Goal: Task Accomplishment & Management: Manage account settings

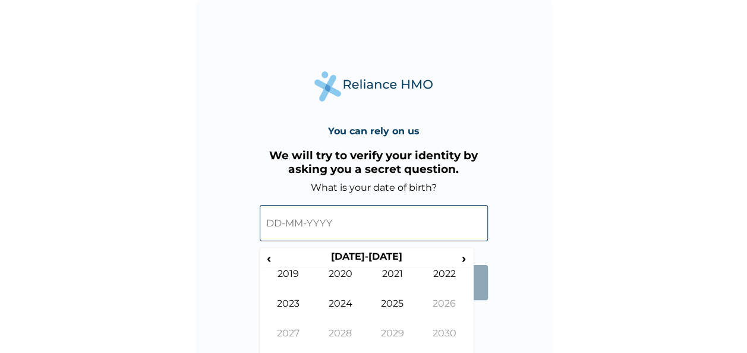
click at [381, 214] on input "text" at bounding box center [374, 223] width 228 height 36
click at [267, 261] on span "‹" at bounding box center [268, 258] width 12 height 15
click at [393, 273] on td "1991" at bounding box center [392, 283] width 52 height 30
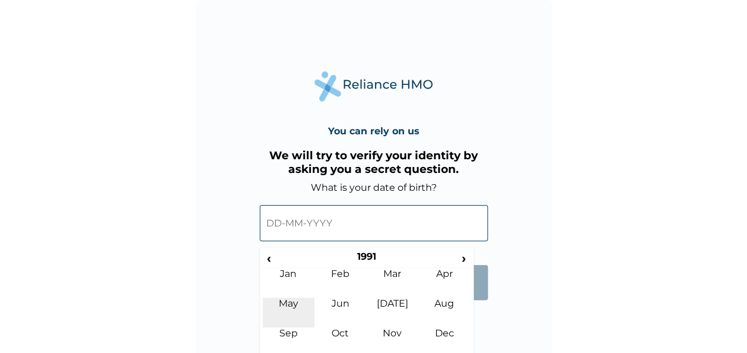
click at [301, 309] on td "May" at bounding box center [288, 313] width 52 height 30
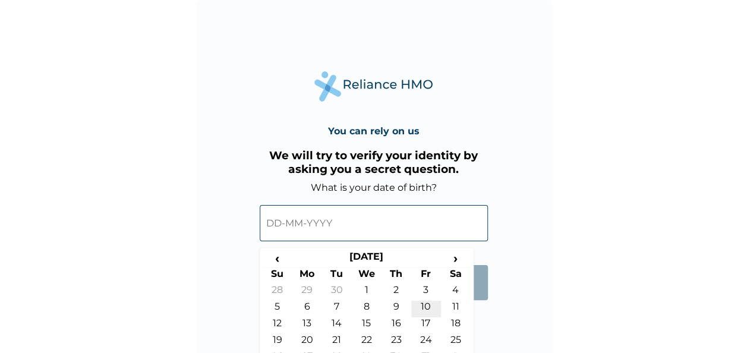
click at [427, 306] on td "10" at bounding box center [426, 309] width 30 height 17
type input "[DATE]"
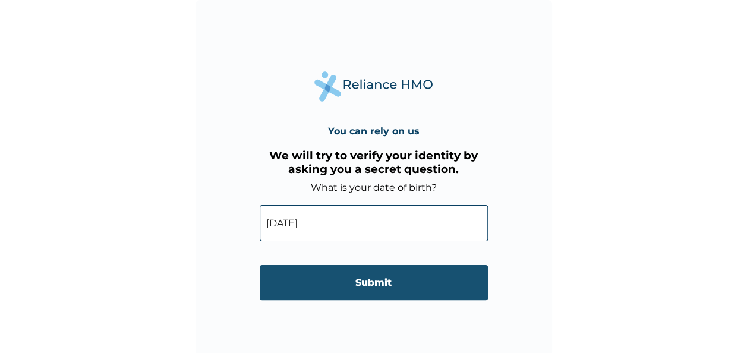
click at [381, 274] on input "Submit" at bounding box center [374, 282] width 228 height 35
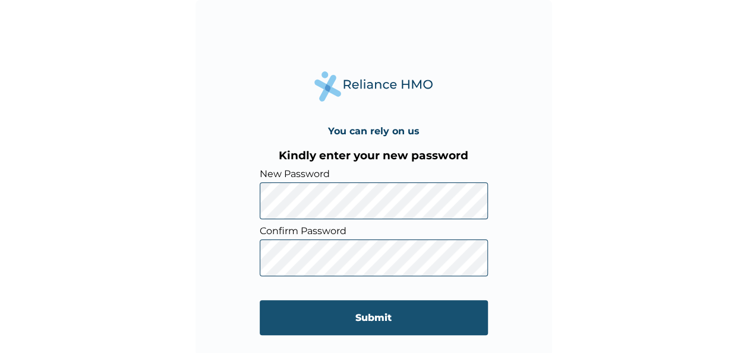
click at [361, 320] on input "Submit" at bounding box center [374, 317] width 228 height 35
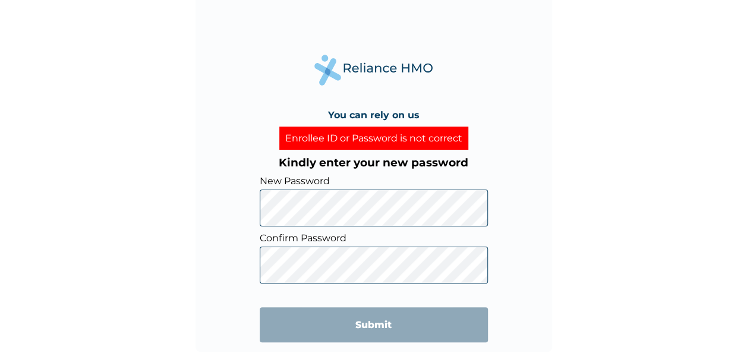
scroll to position [6, 0]
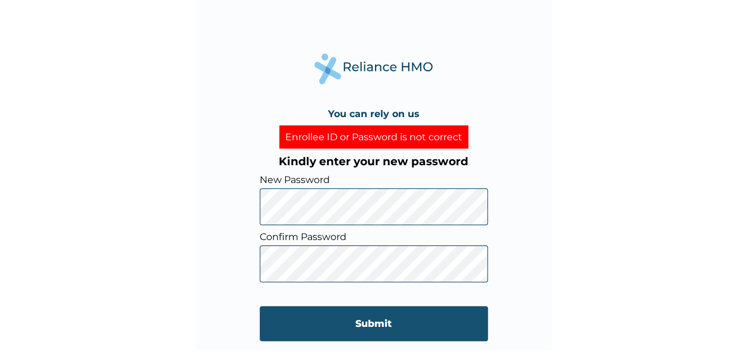
click at [366, 328] on input "Submit" at bounding box center [374, 323] width 228 height 35
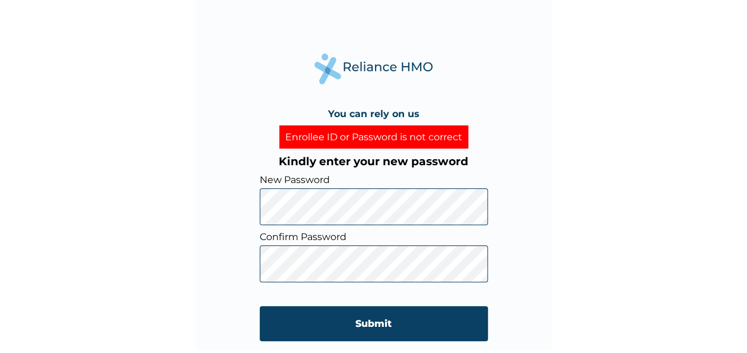
scroll to position [0, 0]
